Goal: Check status: Check status

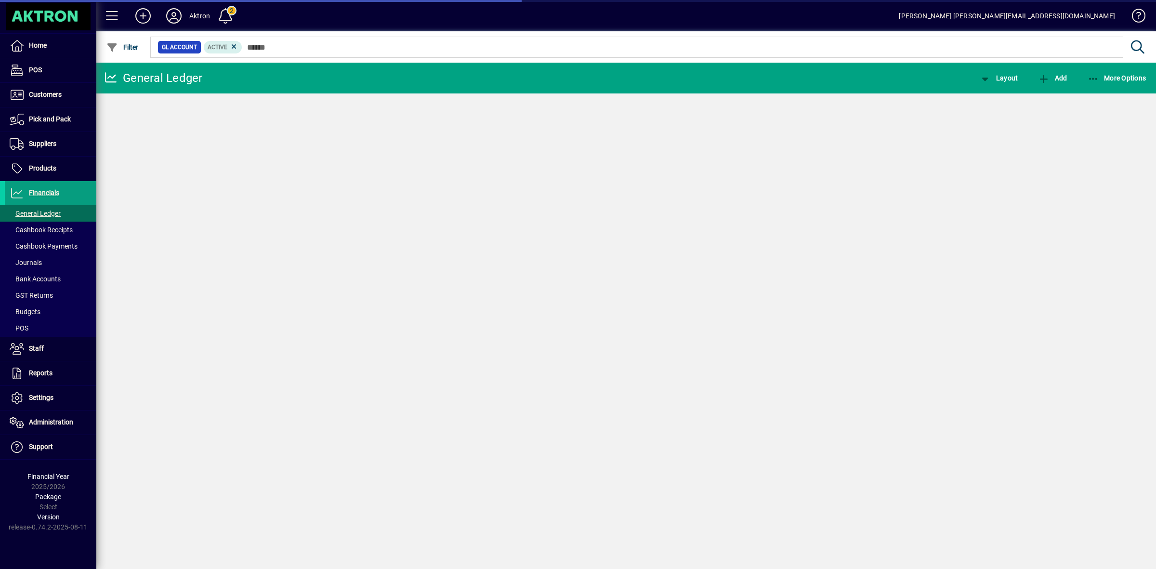
click at [44, 280] on span "Bank Accounts" at bounding box center [35, 279] width 51 height 8
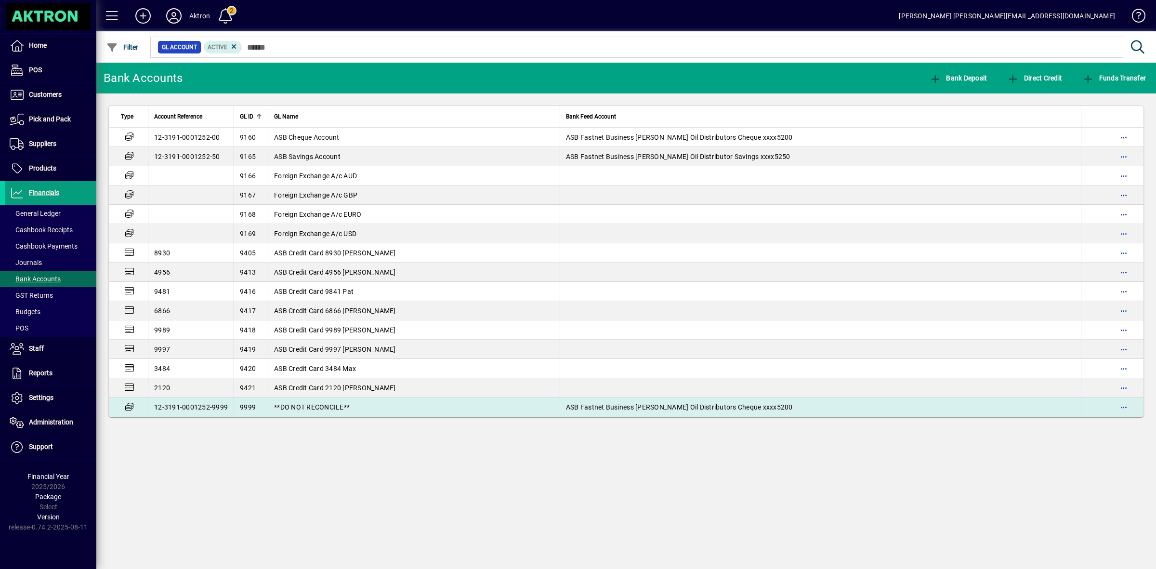
click at [325, 402] on td "**DO NOT RECONCILE**" at bounding box center [414, 406] width 292 height 19
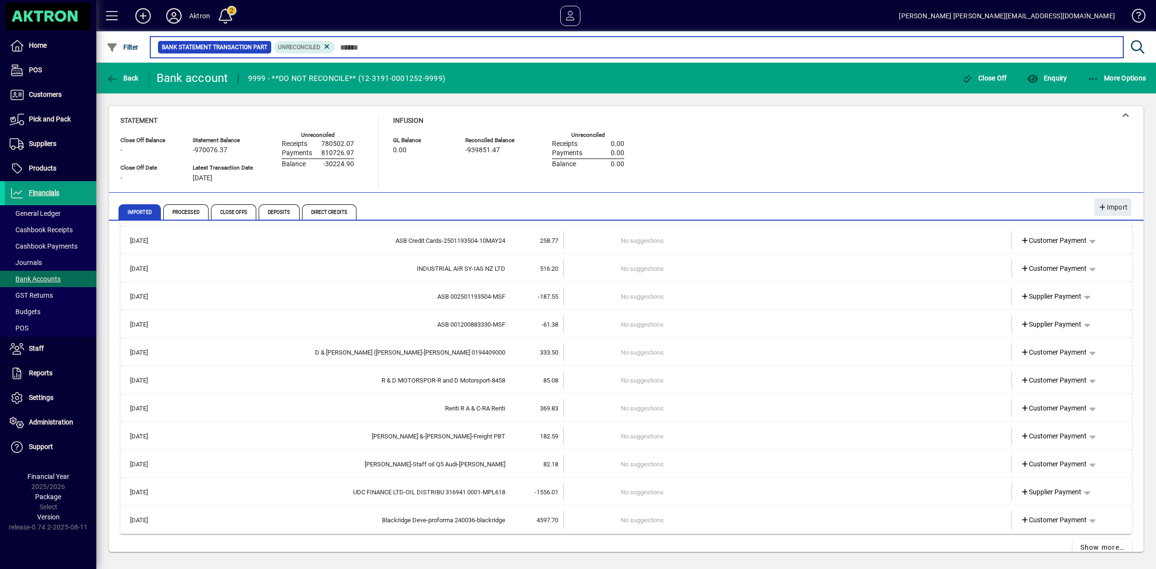
scroll to position [273, 0]
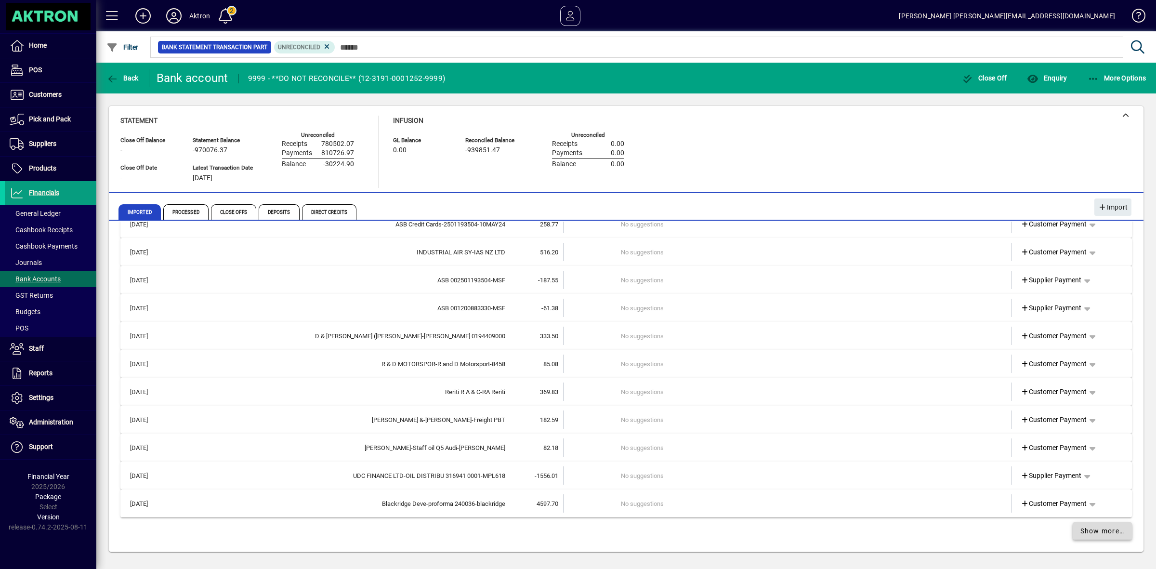
click at [1090, 530] on span "Show more…" at bounding box center [1103, 531] width 44 height 10
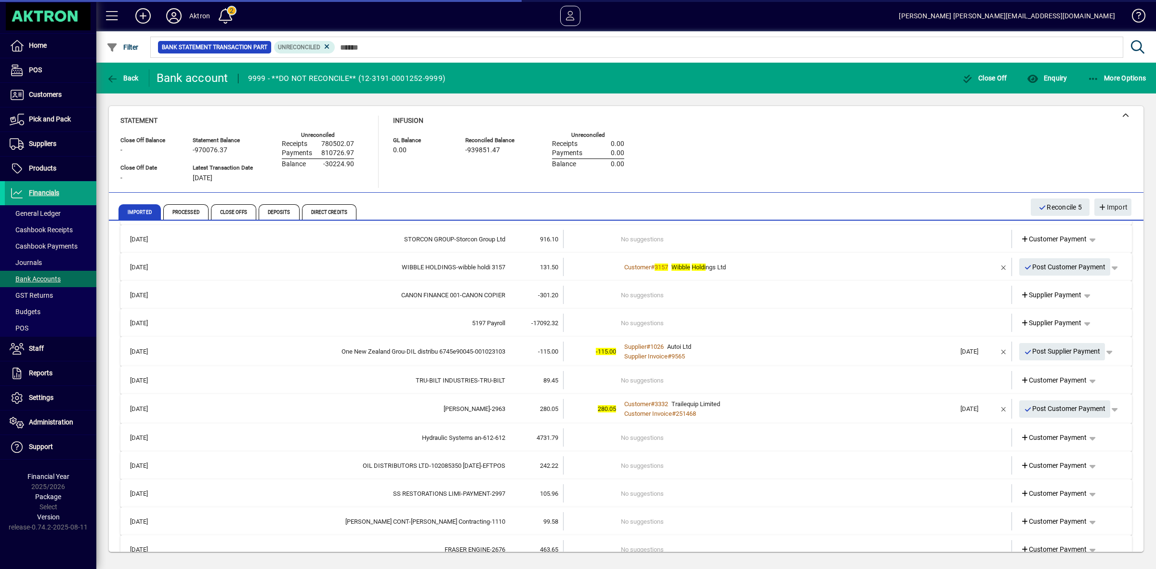
scroll to position [835, 0]
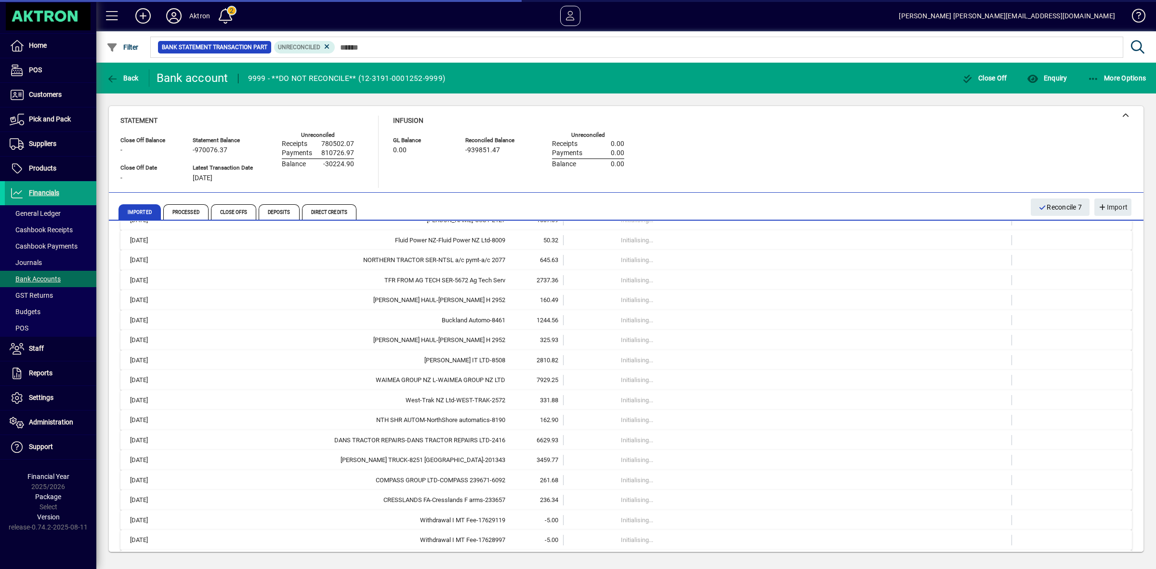
scroll to position [5859, 0]
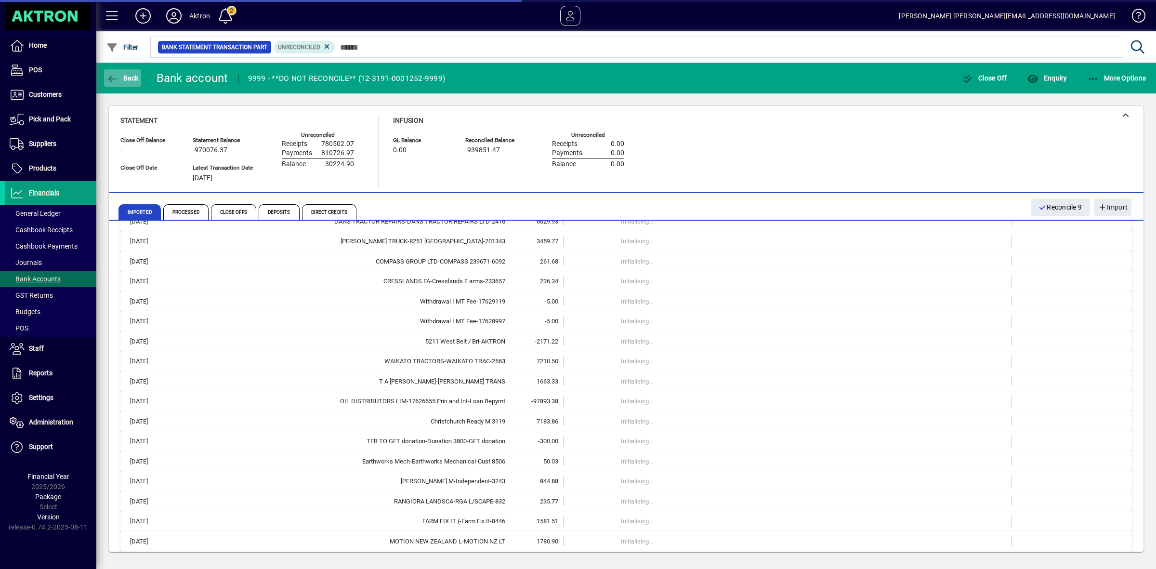
click at [132, 75] on span "Back" at bounding box center [122, 78] width 32 height 8
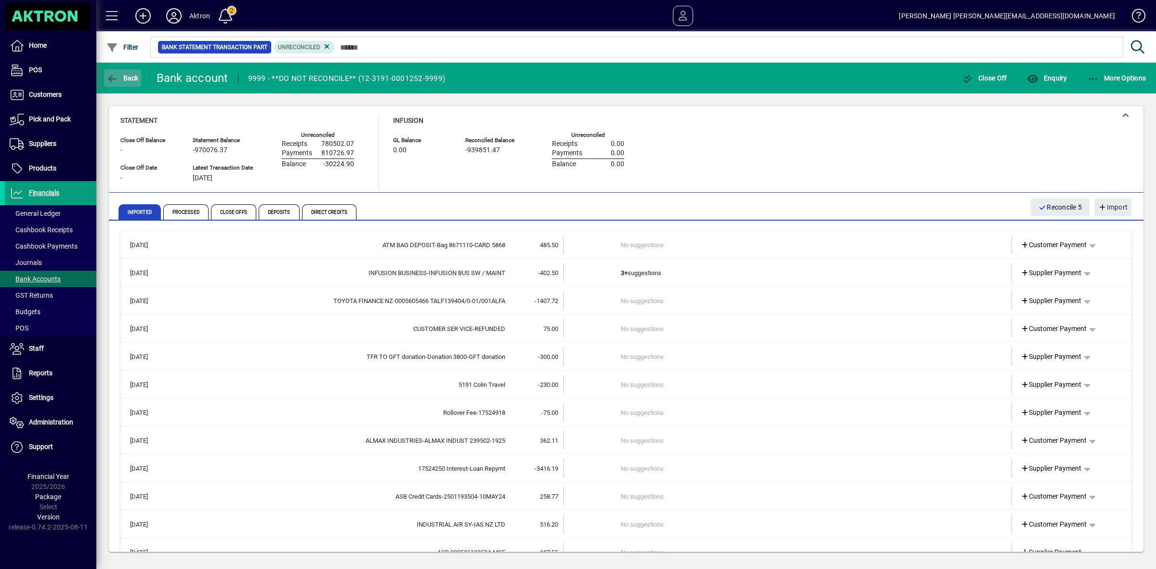
click at [120, 79] on span "Back" at bounding box center [122, 78] width 32 height 8
click at [172, 16] on icon at bounding box center [173, 15] width 19 height 15
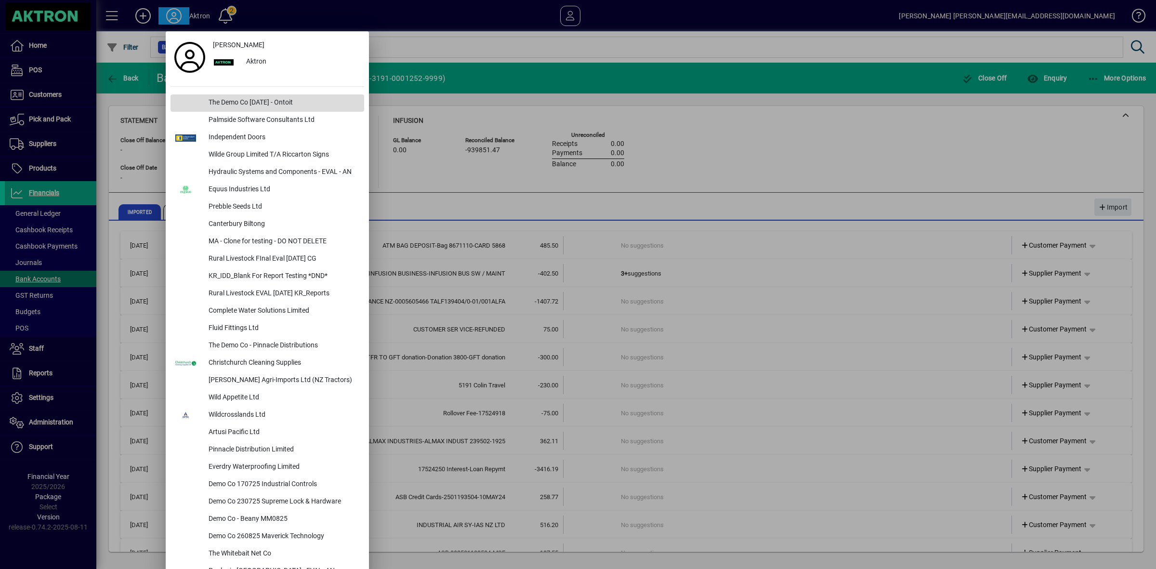
click at [218, 100] on div "The Demo Co Oct 2024 - Ontoit" at bounding box center [282, 102] width 163 height 17
